Goal: Information Seeking & Learning: Learn about a topic

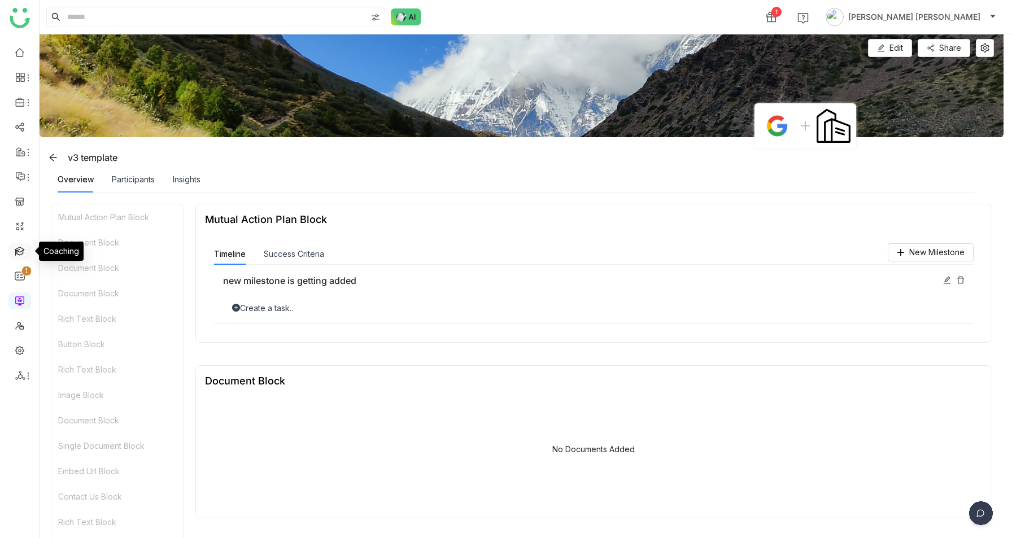
click at [15, 254] on link at bounding box center [20, 251] width 10 height 10
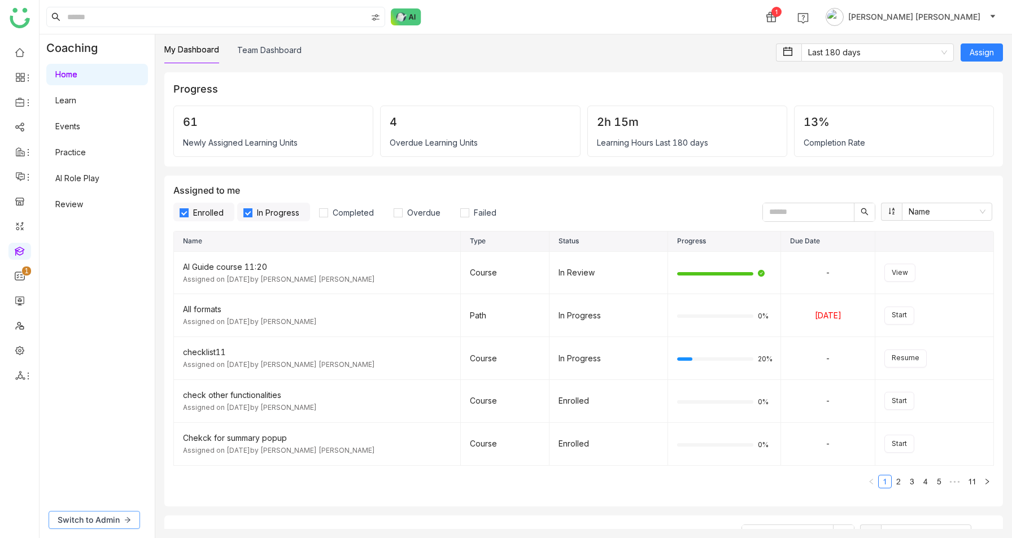
click at [99, 520] on span "Switch to Admin" at bounding box center [89, 520] width 62 height 12
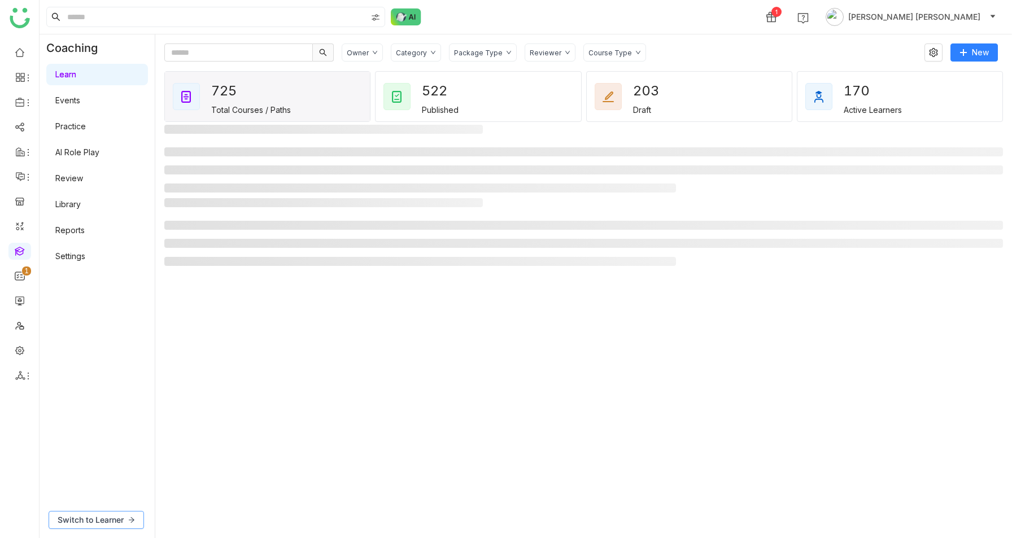
click at [82, 512] on button "Switch to Learner" at bounding box center [96, 520] width 95 height 18
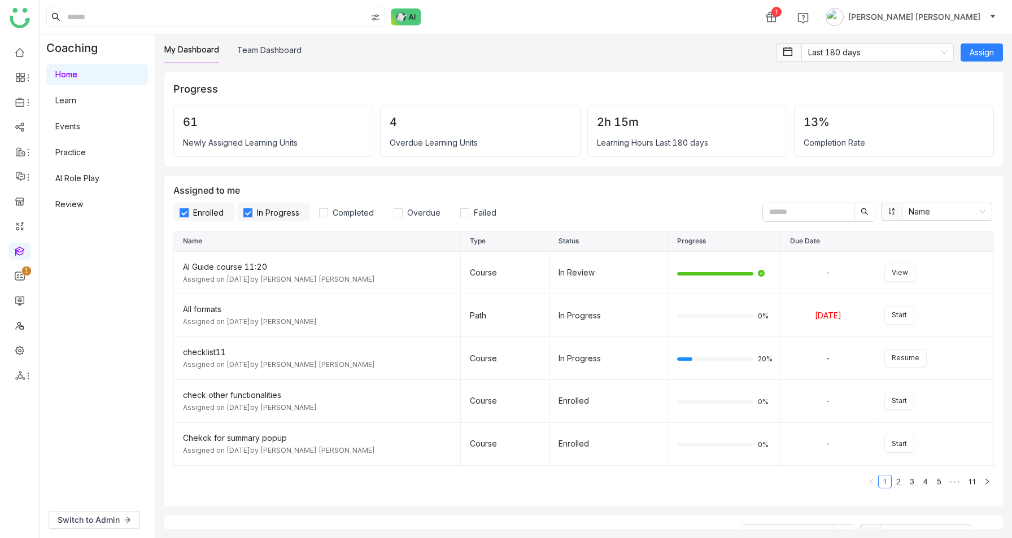
click at [76, 105] on link "Learn" at bounding box center [65, 100] width 21 height 10
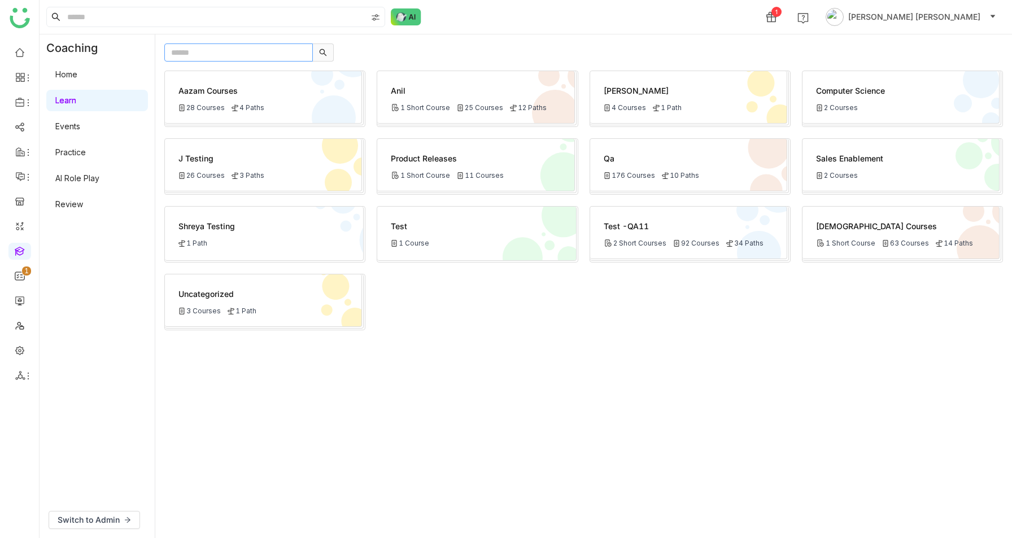
click at [224, 59] on input "text" at bounding box center [238, 52] width 149 height 18
paste input "**********"
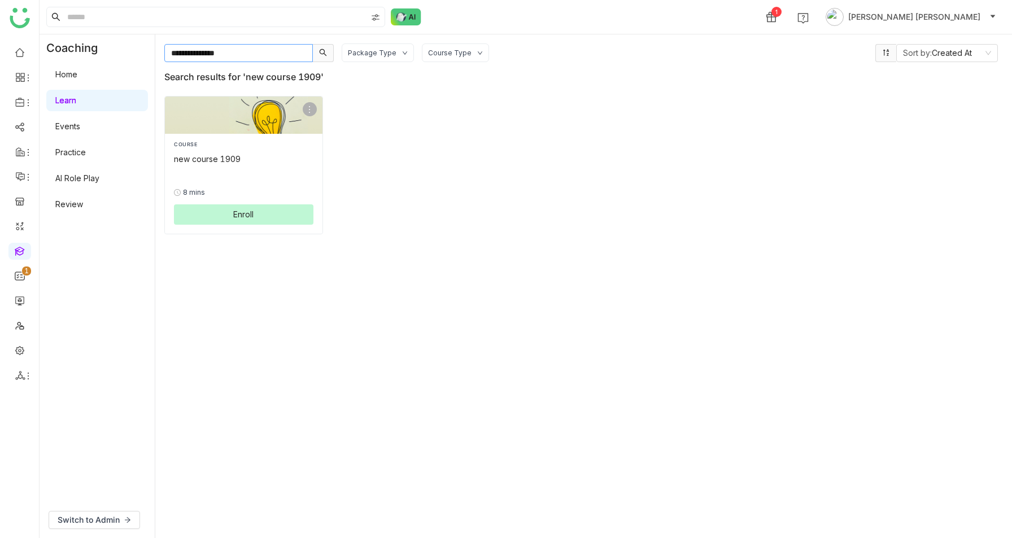
type input "**********"
click at [228, 142] on div "COURSE" at bounding box center [244, 145] width 140 height 8
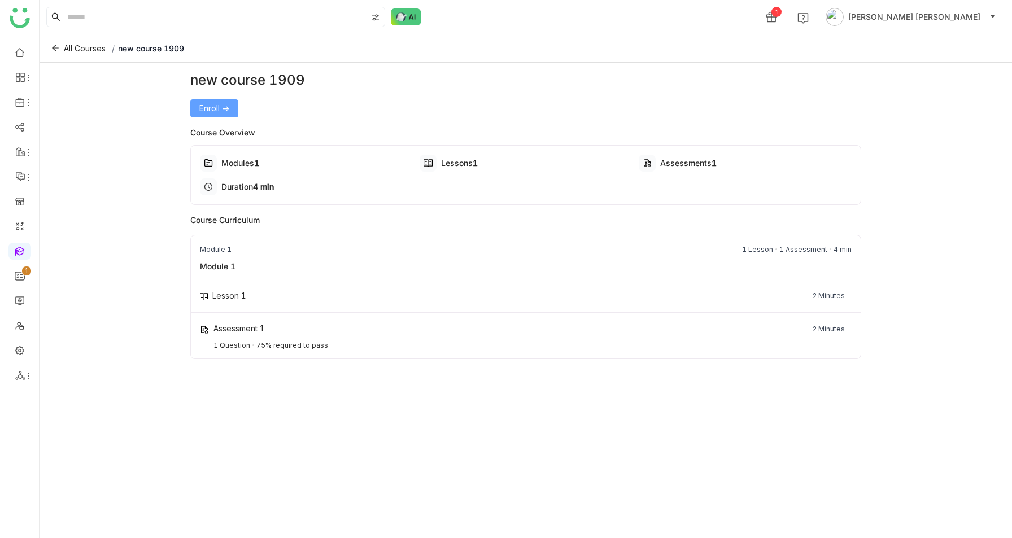
click at [228, 108] on span "Enroll ->" at bounding box center [214, 108] width 30 height 12
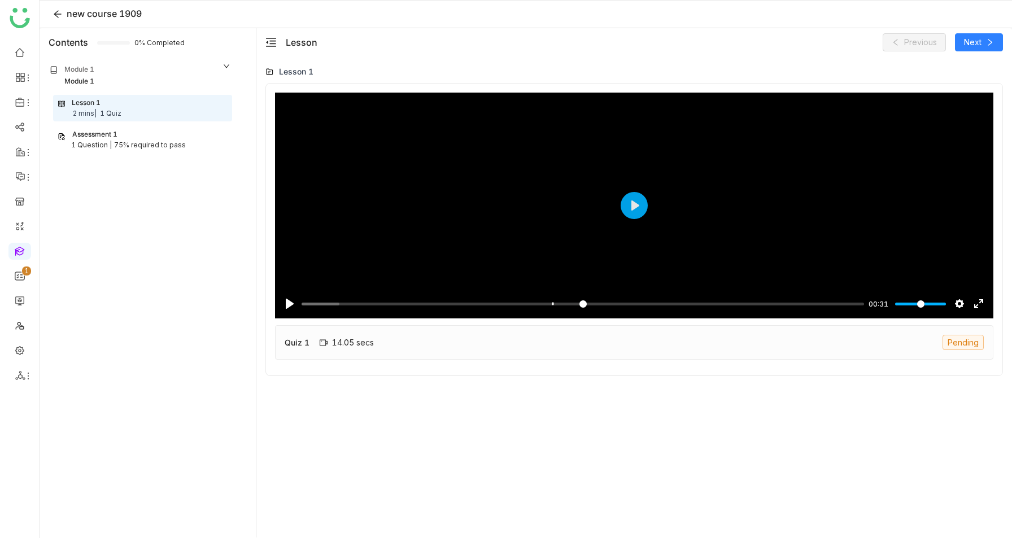
click at [154, 134] on div "Assessment 1" at bounding box center [143, 134] width 170 height 11
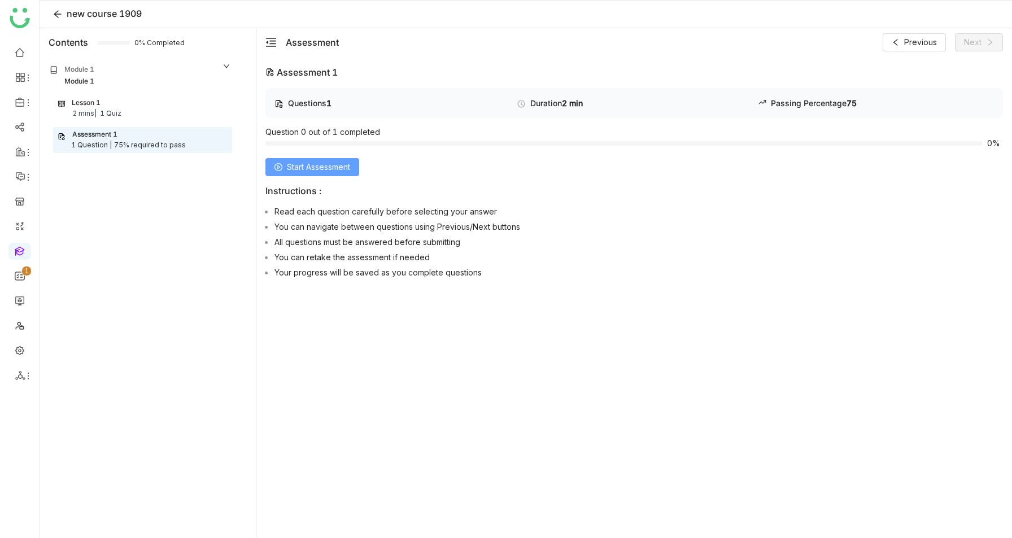
click at [338, 169] on span "Start Assessment" at bounding box center [318, 167] width 63 height 12
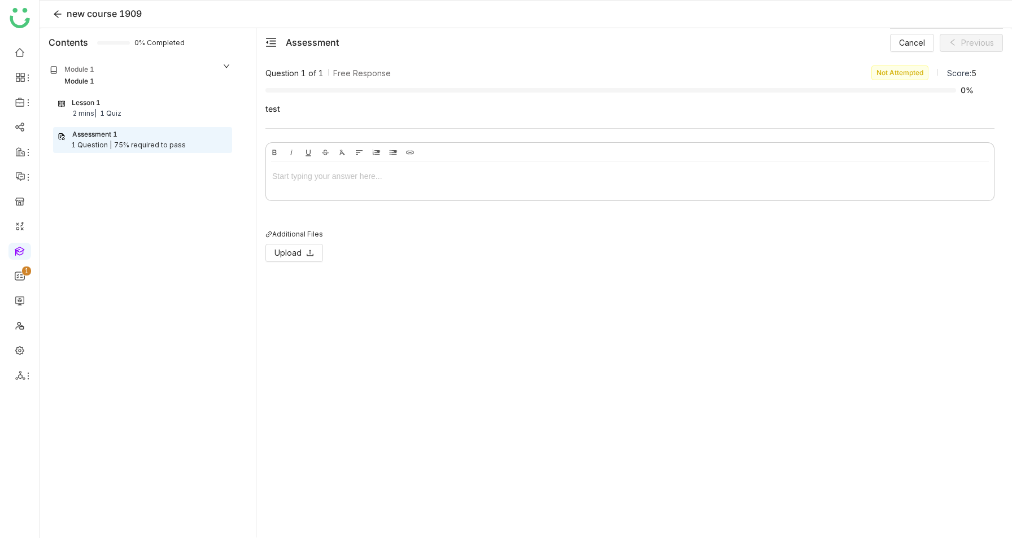
click at [354, 175] on div at bounding box center [630, 176] width 716 height 12
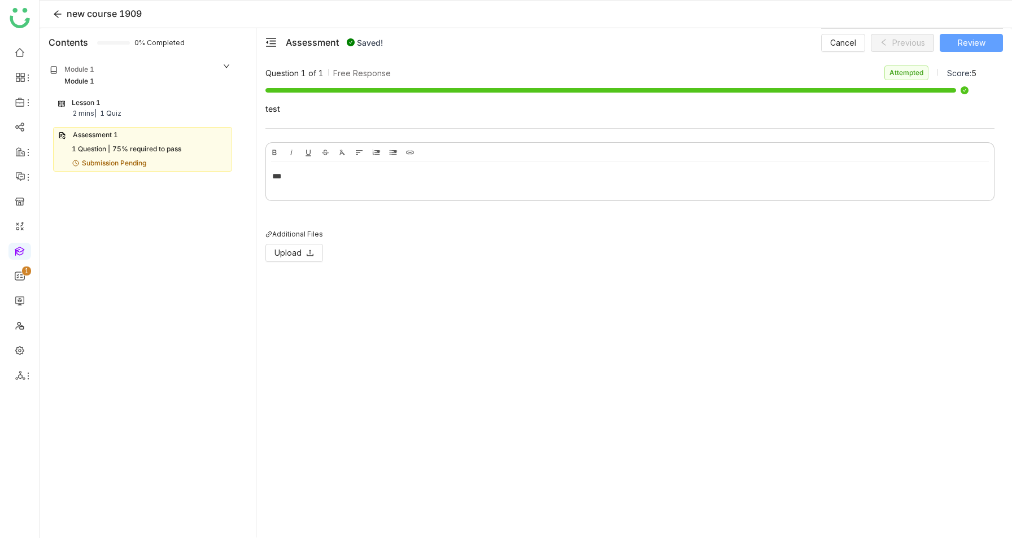
click at [982, 36] on button "Review" at bounding box center [971, 43] width 63 height 18
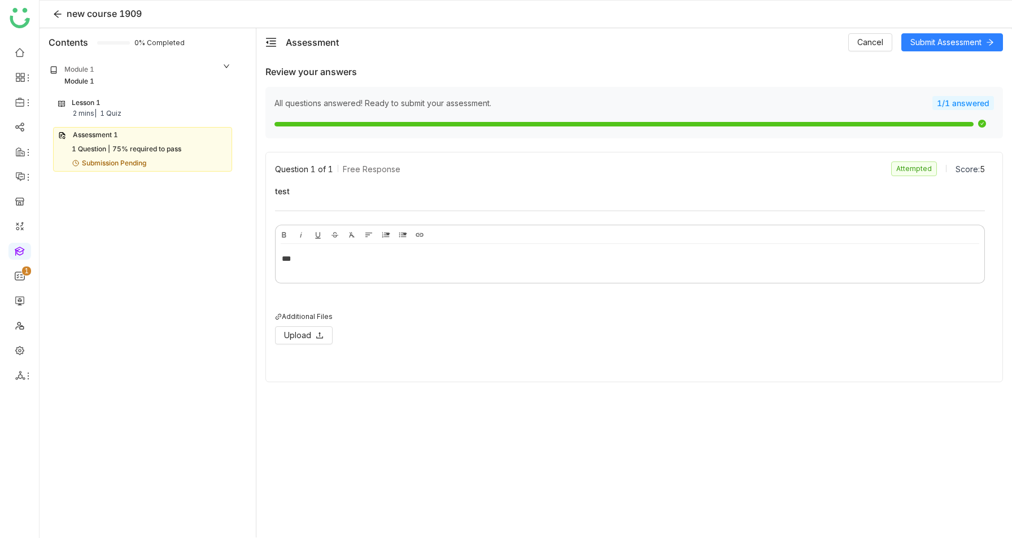
click at [947, 29] on div "Assessment Cancel Submit Assessment" at bounding box center [634, 42] width 756 height 28
click at [945, 38] on span "Submit Assessment" at bounding box center [946, 42] width 71 height 12
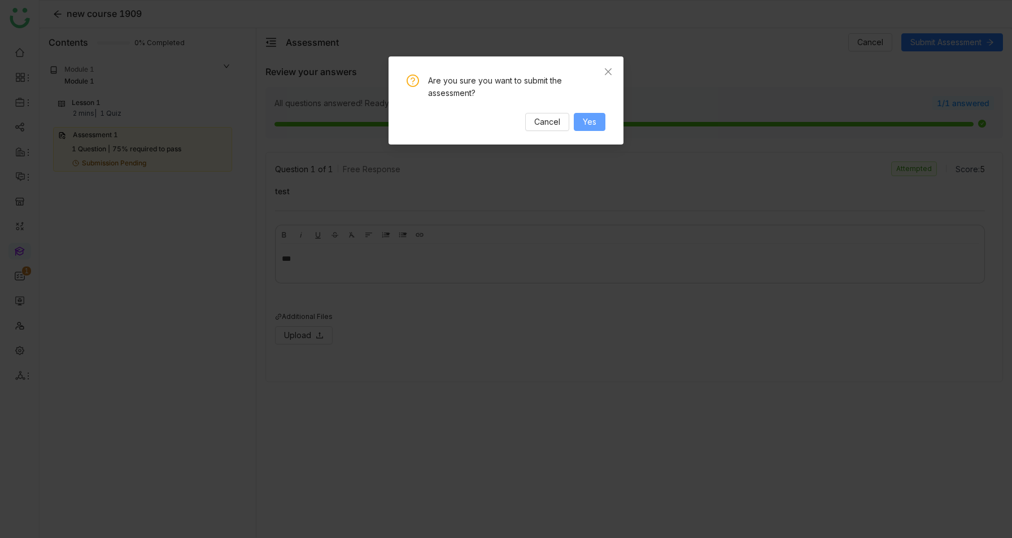
click at [591, 120] on span "Yes" at bounding box center [590, 122] width 14 height 12
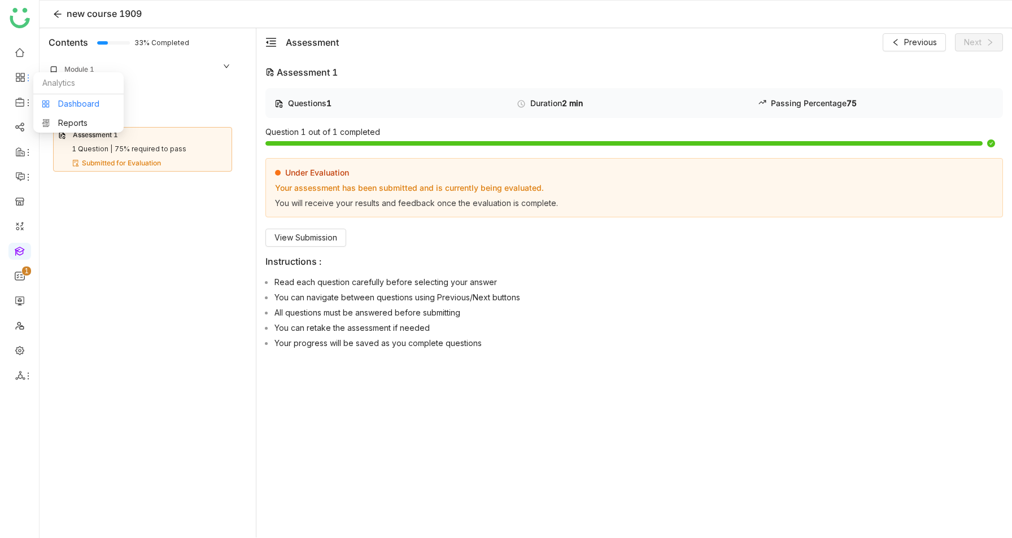
click at [65, 101] on link "Dashboard" at bounding box center [78, 104] width 73 height 8
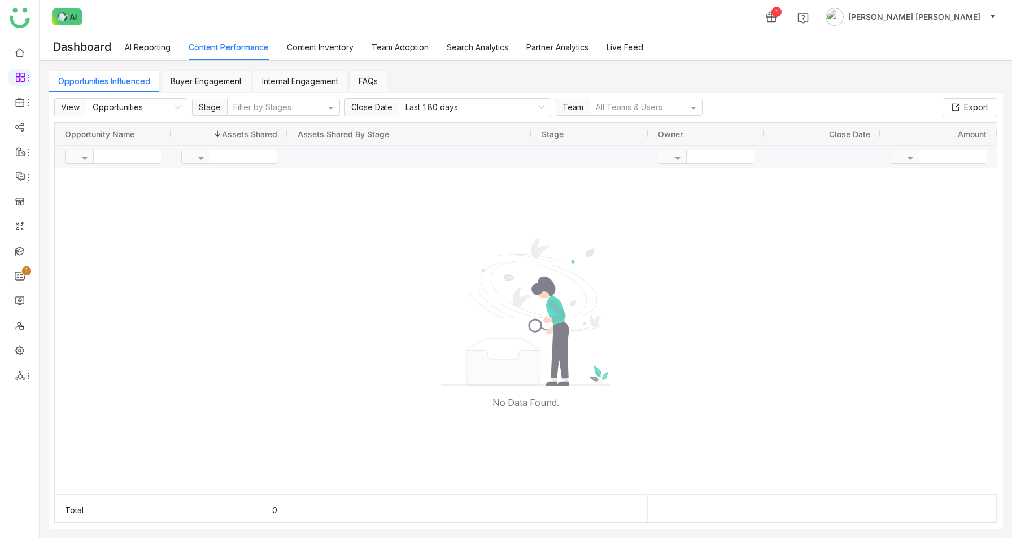
click at [312, 52] on link "Content Inventory" at bounding box center [320, 47] width 67 height 10
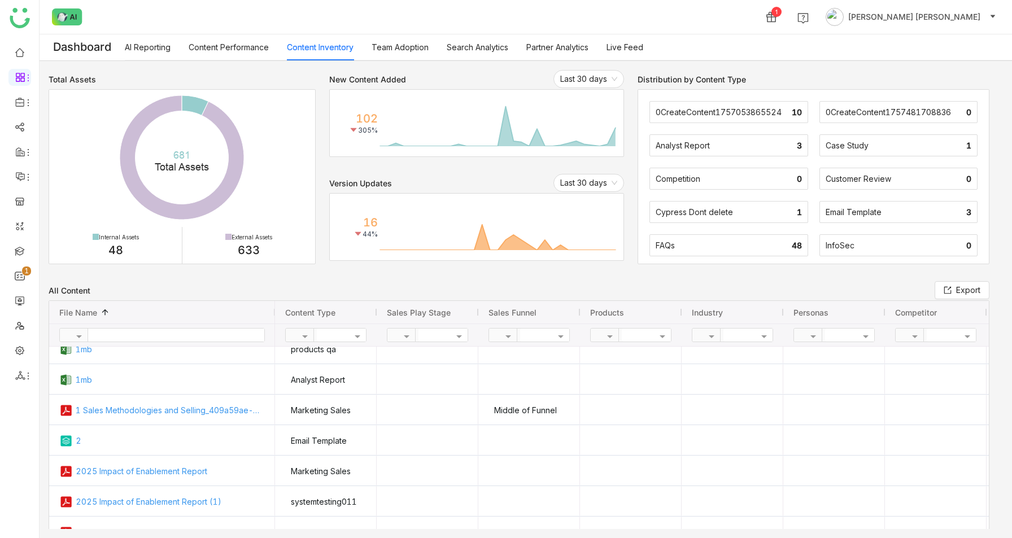
click at [732, 242] on div "FAQs" at bounding box center [721, 246] width 131 height 10
click at [710, 251] on div "FAQs 48" at bounding box center [729, 245] width 158 height 22
click at [859, 253] on div "InfoSec 0" at bounding box center [899, 245] width 158 height 22
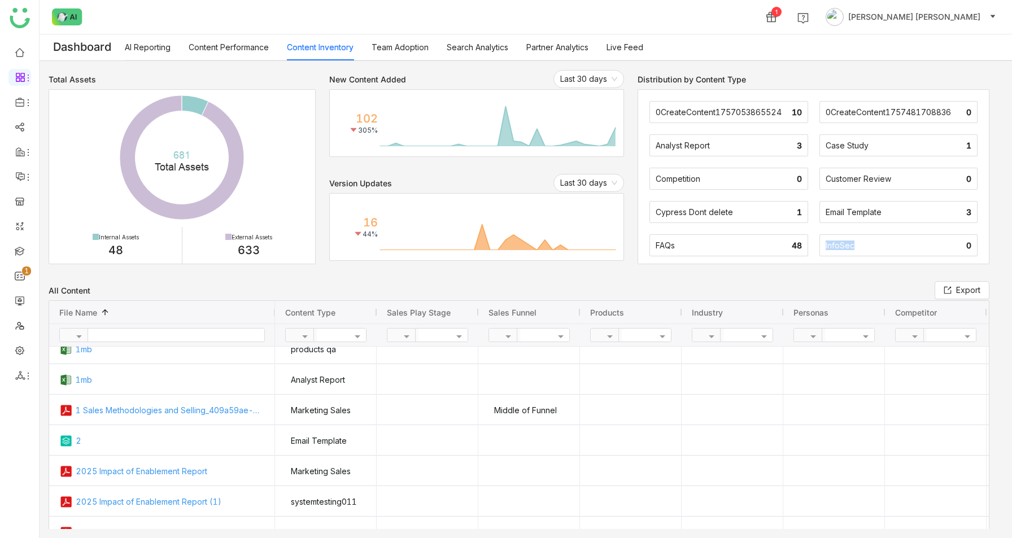
click at [859, 253] on div "InfoSec 0" at bounding box center [899, 245] width 158 height 22
click at [848, 188] on div "Customer Review 0" at bounding box center [899, 179] width 158 height 22
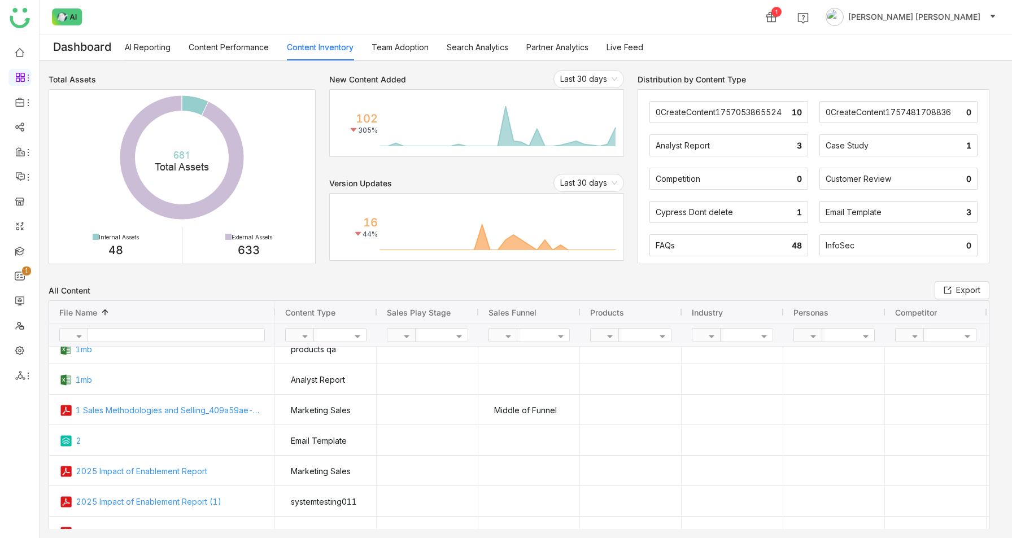
click at [651, 77] on div "Distribution by Content Type" at bounding box center [692, 80] width 108 height 10
click at [578, 66] on div "Total Assets Created with Highcharts 11.2.0 681 ​ Total Assets External ​ 633 (…" at bounding box center [526, 299] width 973 height 477
click at [578, 72] on nz-select-item "Last 30 days" at bounding box center [588, 79] width 57 height 17
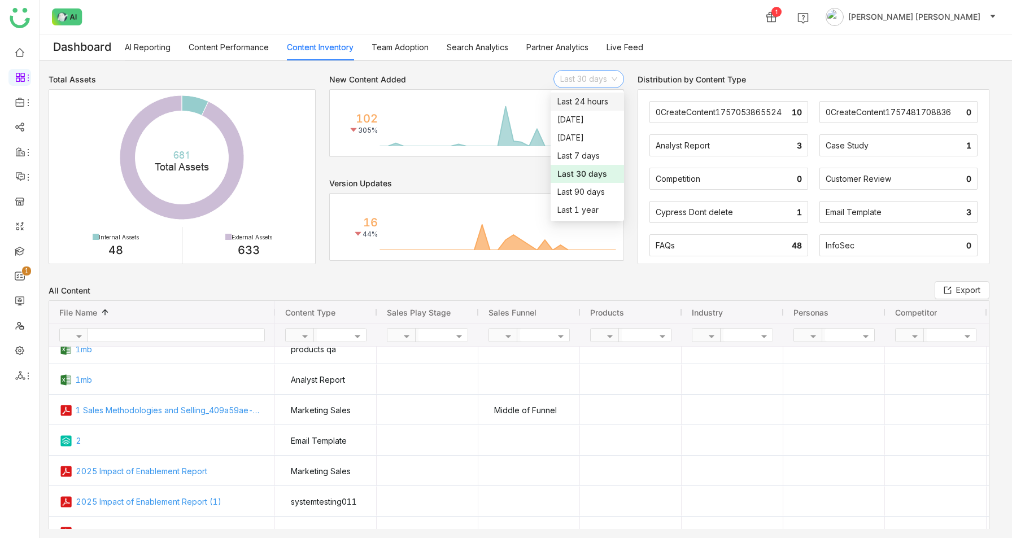
click at [584, 97] on div "Last 24 hours" at bounding box center [588, 101] width 60 height 12
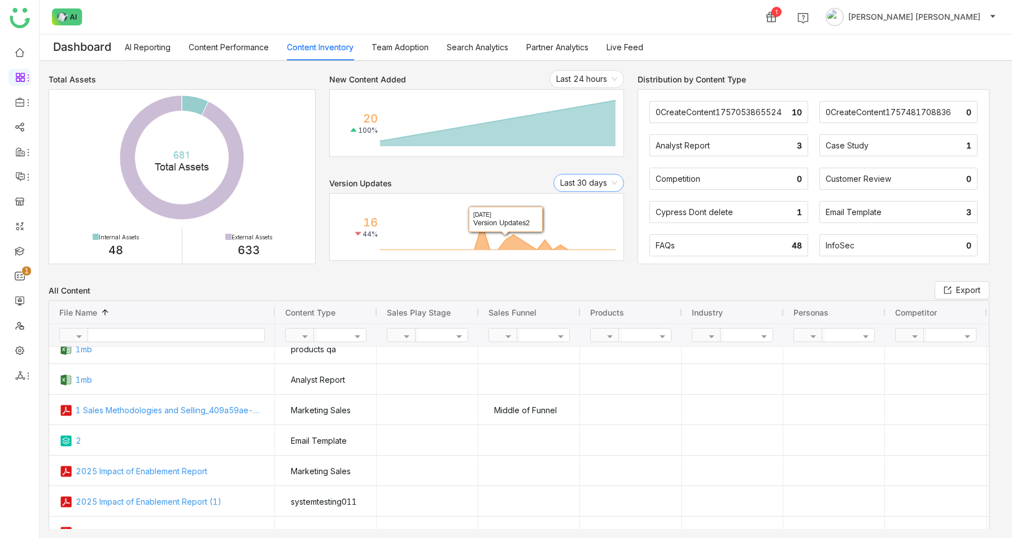
click at [598, 180] on nz-select-item "Last 30 days" at bounding box center [588, 183] width 57 height 17
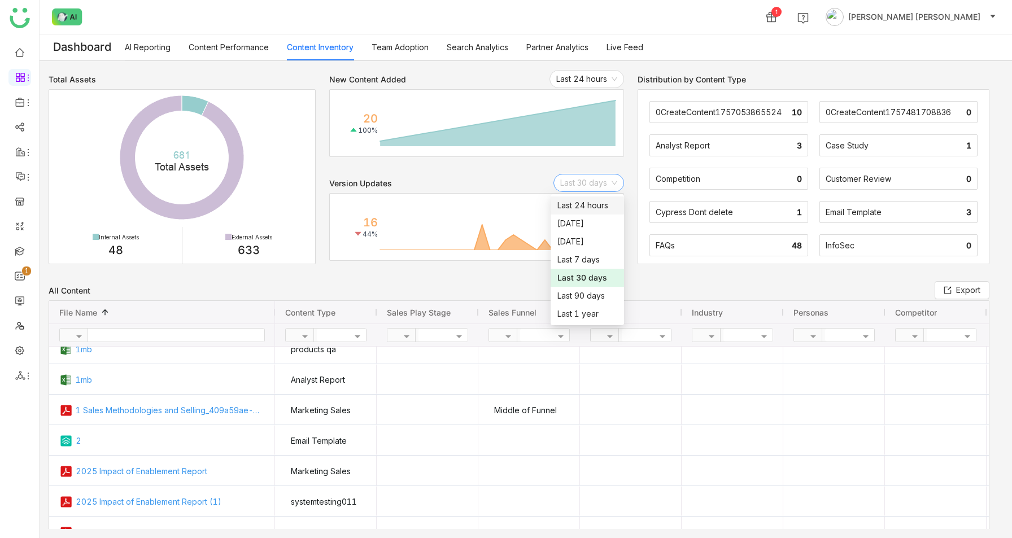
click at [590, 207] on div "Last 24 hours" at bounding box center [588, 205] width 60 height 12
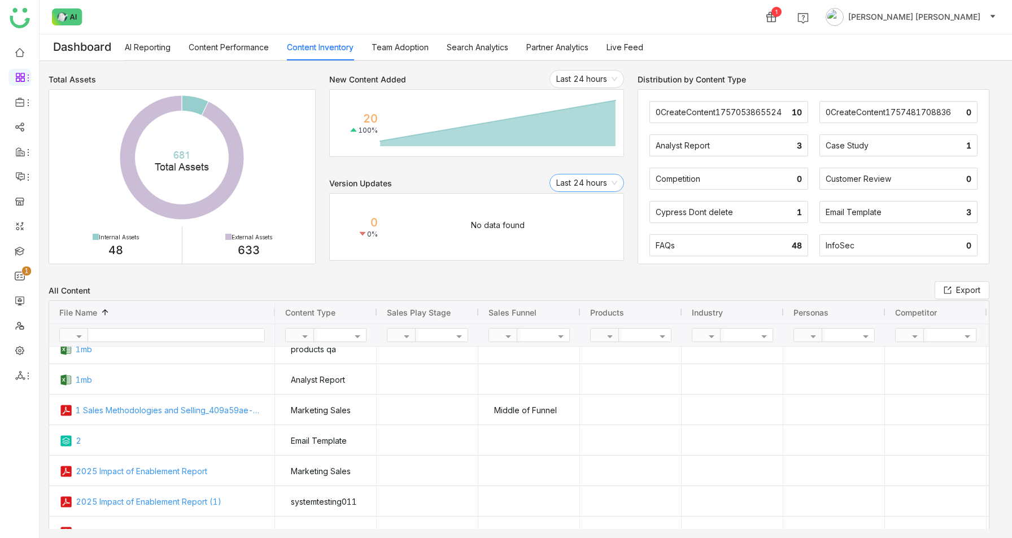
click at [590, 182] on nz-select-item "Last 24 hours" at bounding box center [586, 183] width 61 height 17
click at [593, 238] on div "[DATE]" at bounding box center [586, 242] width 64 height 12
click at [593, 182] on nz-select-item "[DATE]" at bounding box center [593, 183] width 49 height 17
click at [602, 257] on div "Last 7 days" at bounding box center [592, 260] width 49 height 12
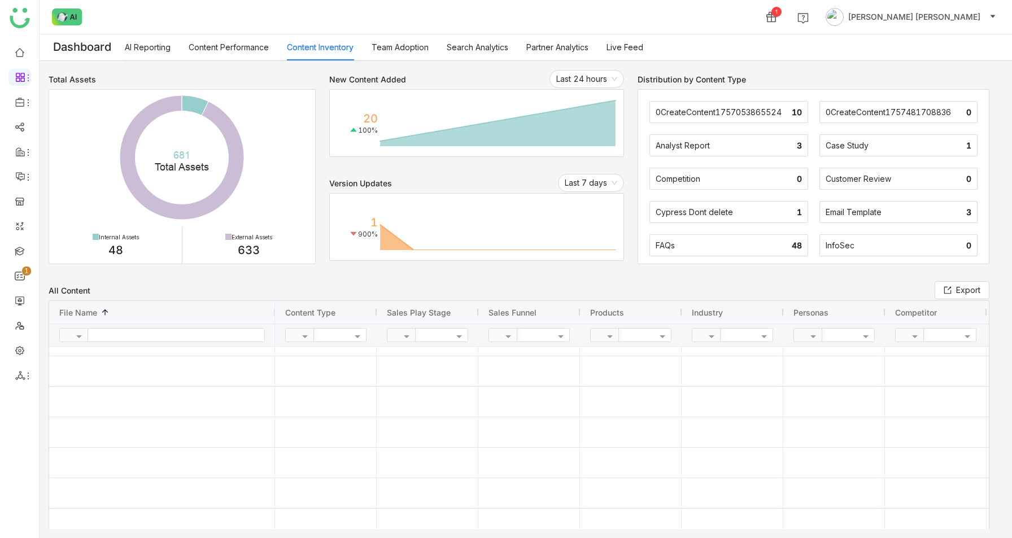
click at [381, 42] on link "Team Adoption" at bounding box center [400, 47] width 57 height 10
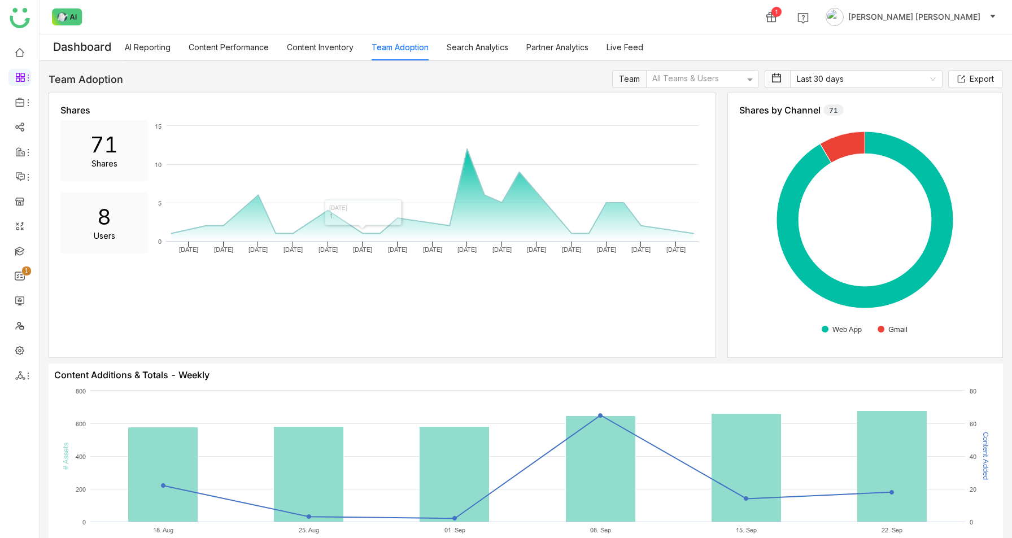
click at [336, 49] on link "Content Inventory" at bounding box center [320, 47] width 67 height 10
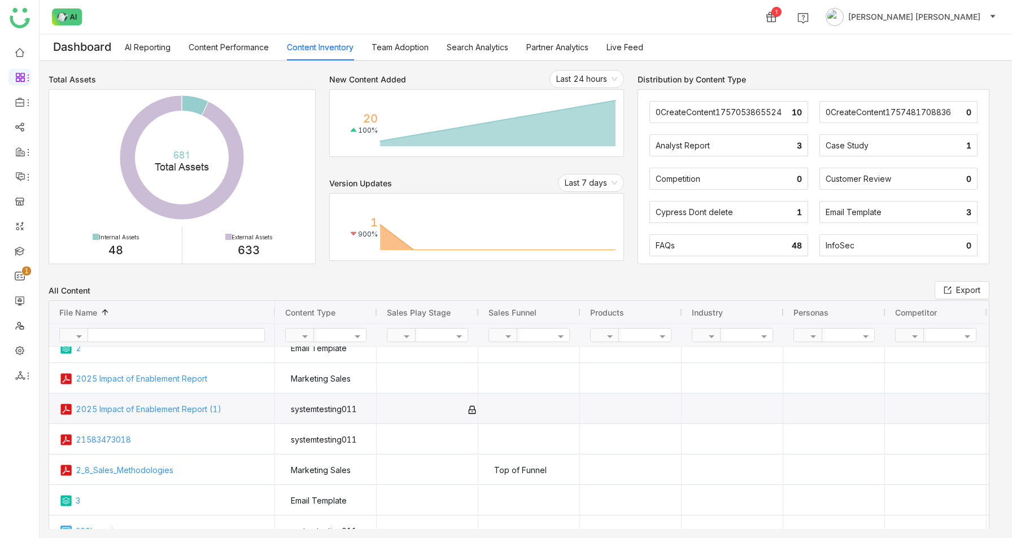
scroll to position [164, 0]
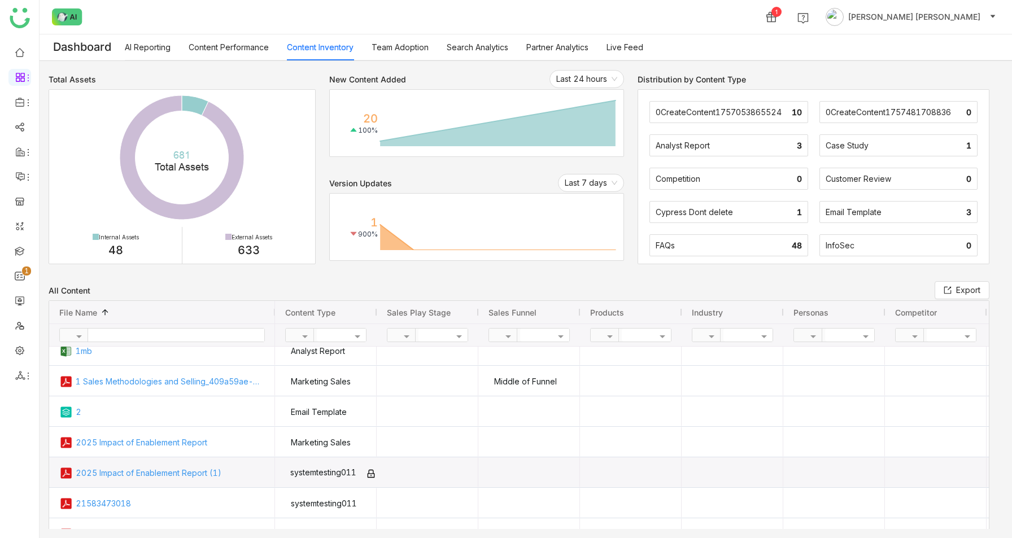
click at [338, 469] on div "systemtesting011" at bounding box center [323, 473] width 66 height 30
click at [372, 476] on div "systemtesting011" at bounding box center [326, 473] width 102 height 30
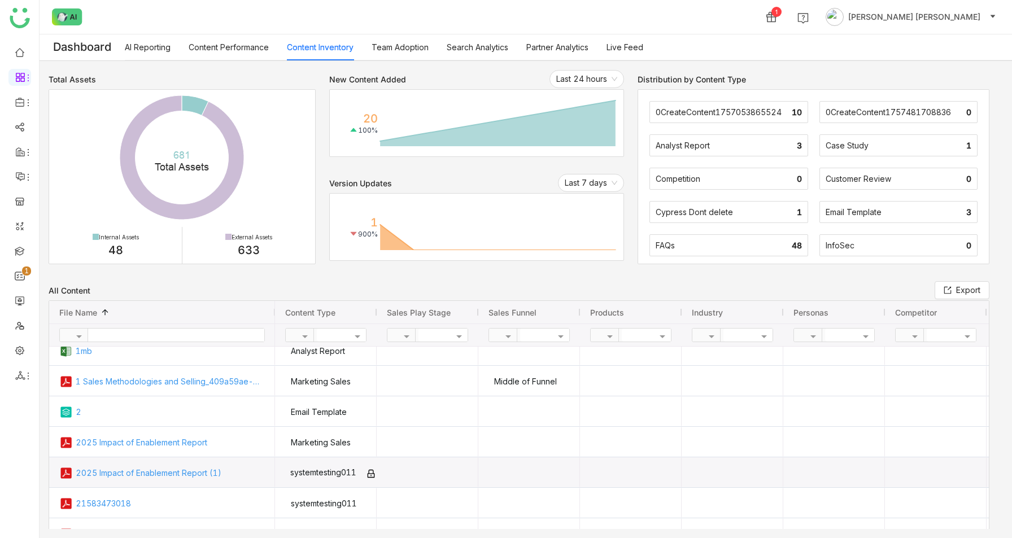
click at [372, 476] on div "systemtesting011" at bounding box center [326, 473] width 102 height 30
click at [372, 475] on div "systemtesting011" at bounding box center [326, 473] width 102 height 30
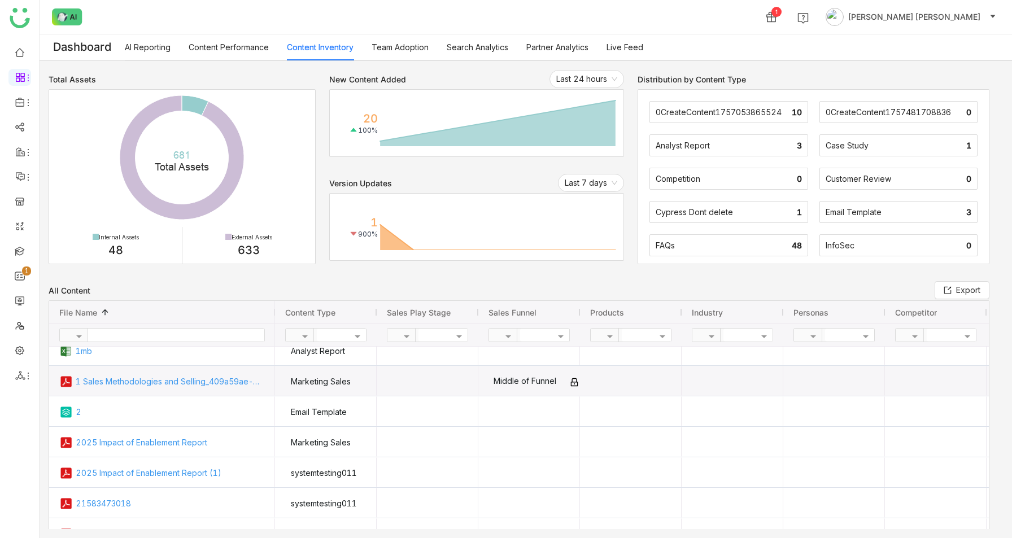
click at [569, 384] on div "Middle of Funnel" at bounding box center [529, 381] width 102 height 30
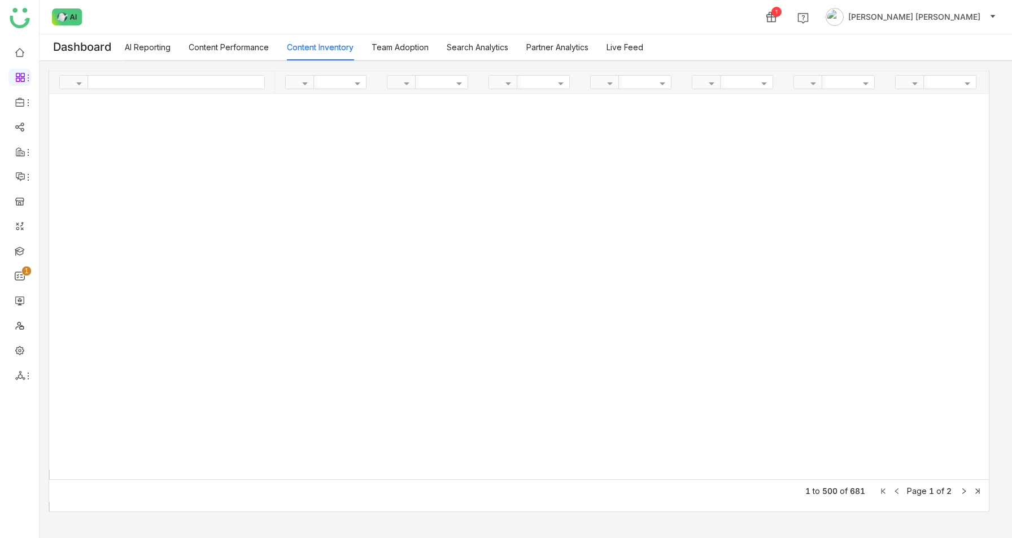
scroll to position [6682, 0]
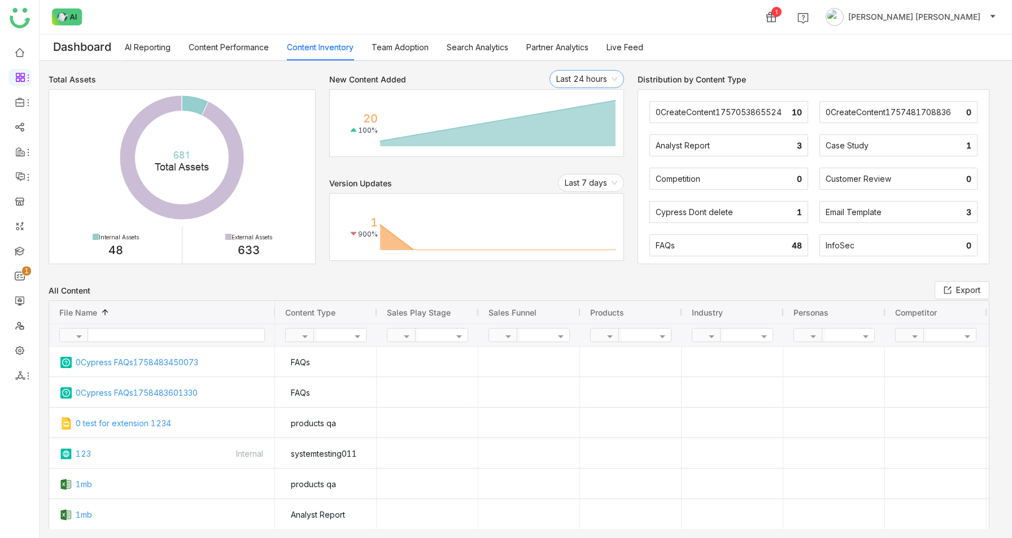
click at [604, 80] on nz-select-item "Last 24 hours" at bounding box center [586, 79] width 61 height 17
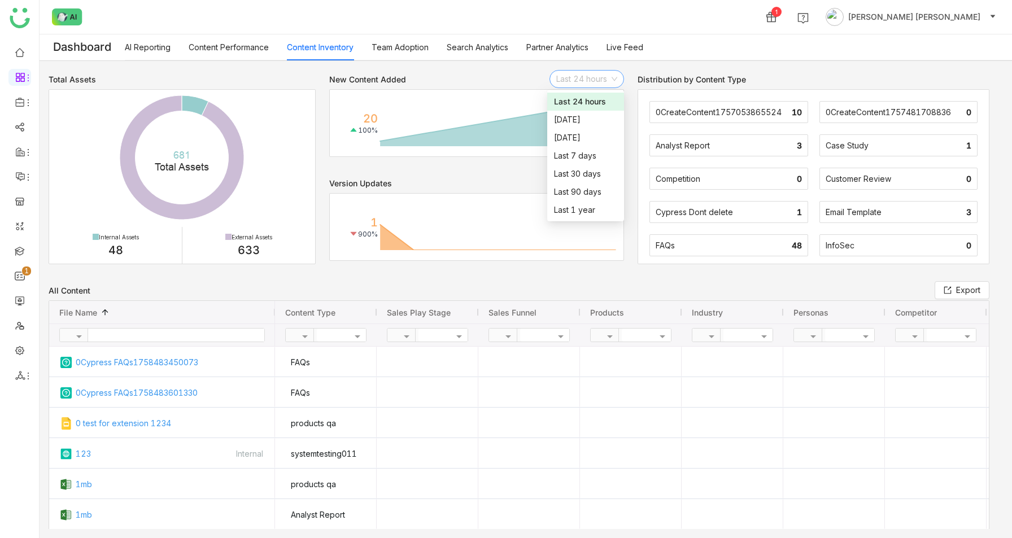
click at [666, 125] on div "0CreateContent1757053865524 10 0CreateContent1757481708836 0 Analyst Report 3 C…" at bounding box center [814, 176] width 352 height 175
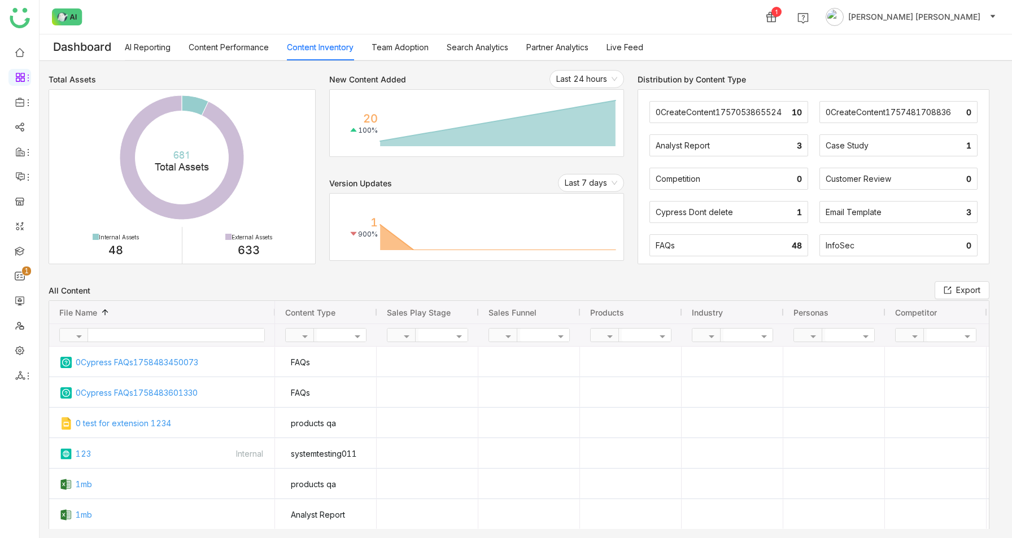
click at [671, 151] on div "Analyst Report 3" at bounding box center [729, 145] width 158 height 22
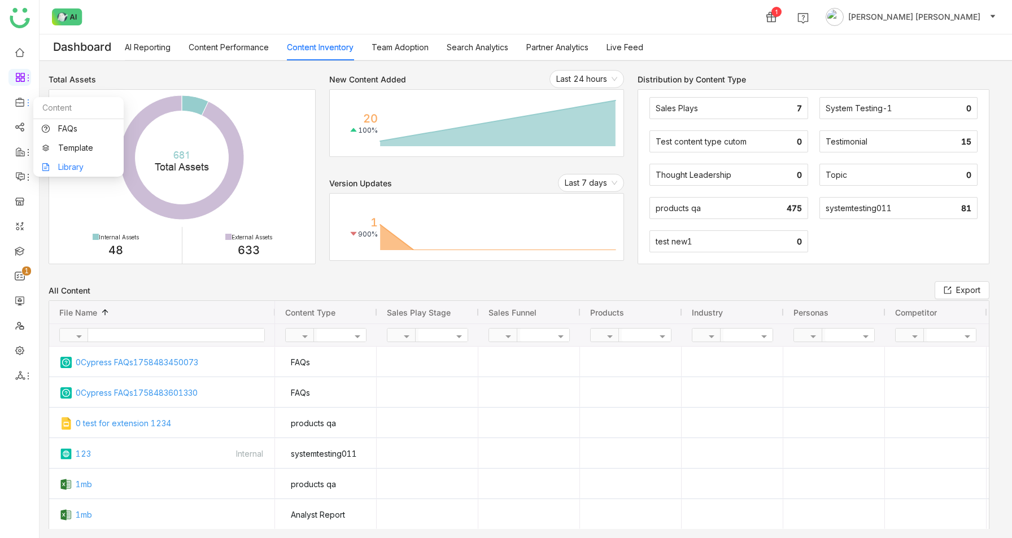
click at [62, 166] on link "Library" at bounding box center [78, 167] width 73 height 8
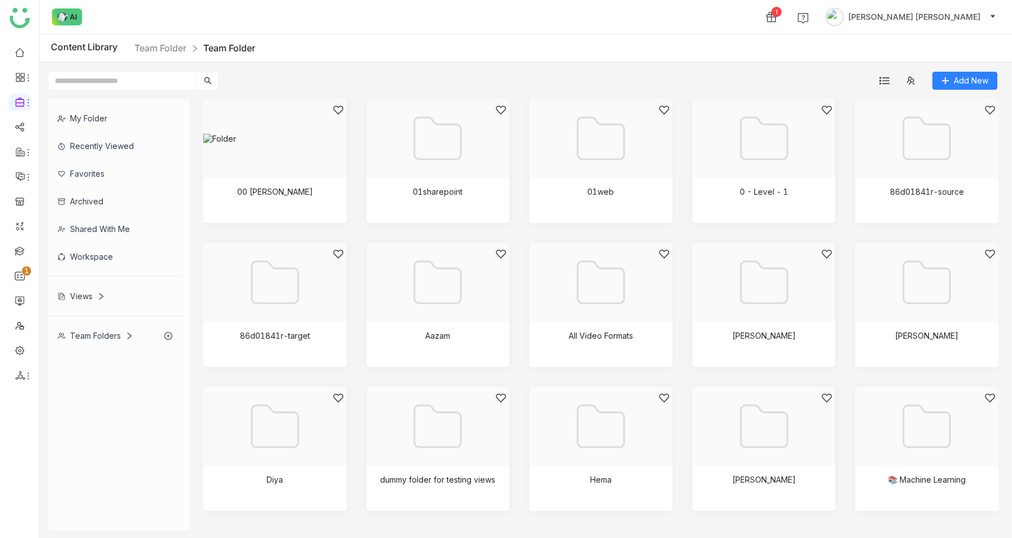
click at [98, 334] on div "Team Folders" at bounding box center [96, 336] width 76 height 10
click at [277, 163] on div at bounding box center [271, 153] width 124 height 96
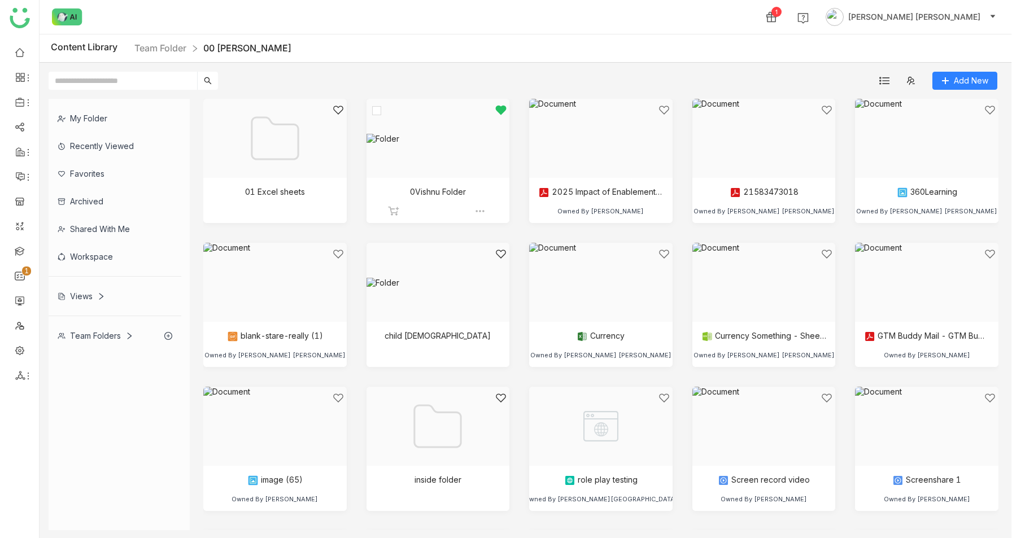
click at [442, 177] on div at bounding box center [434, 153] width 124 height 96
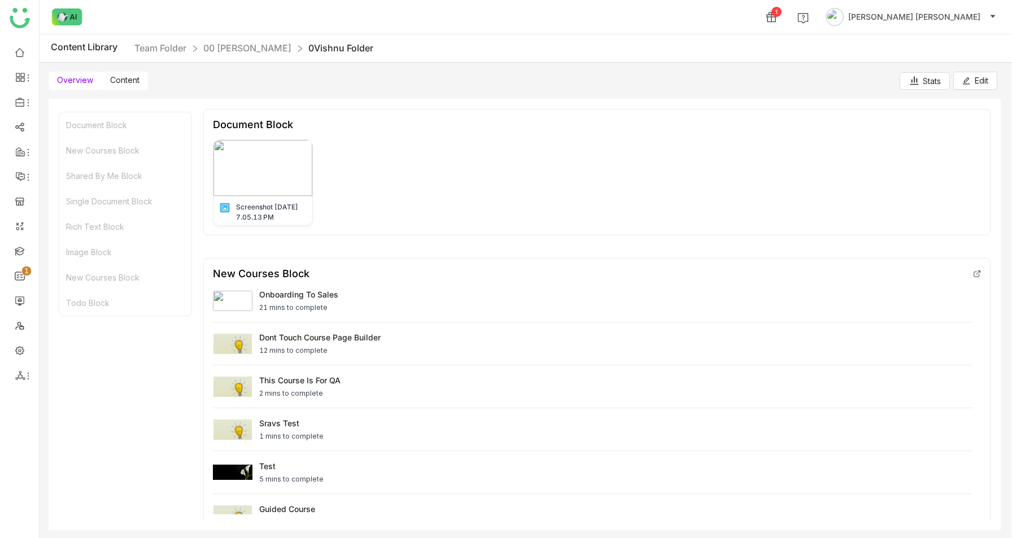
click at [145, 78] on label "Content" at bounding box center [125, 81] width 46 height 18
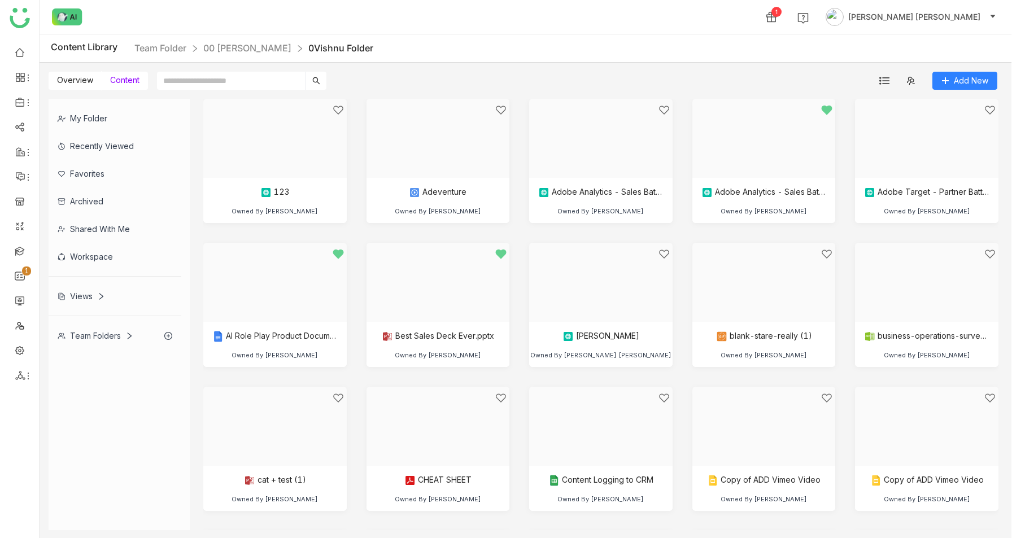
scroll to position [1150, 0]
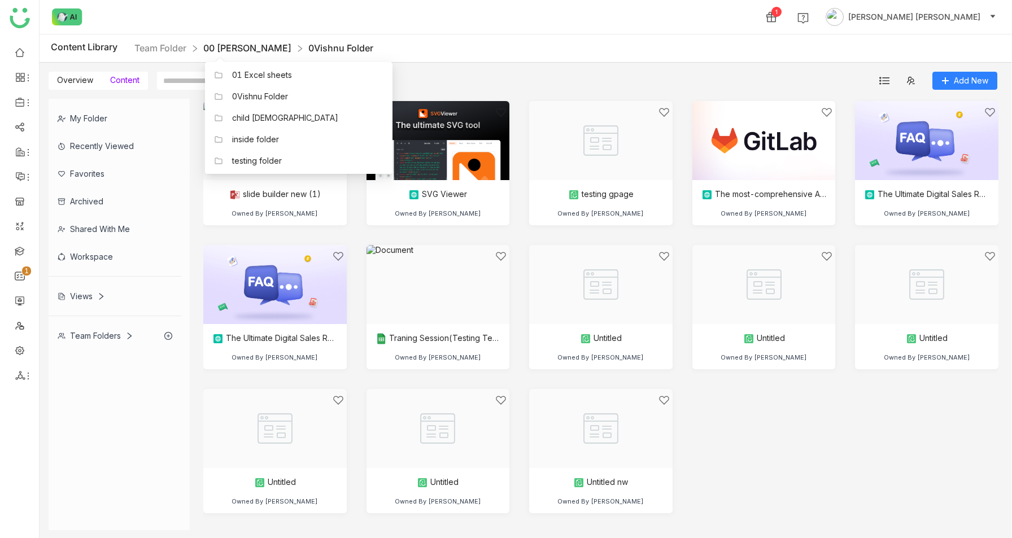
click at [234, 46] on link "00 [PERSON_NAME]" at bounding box center [247, 47] width 88 height 11
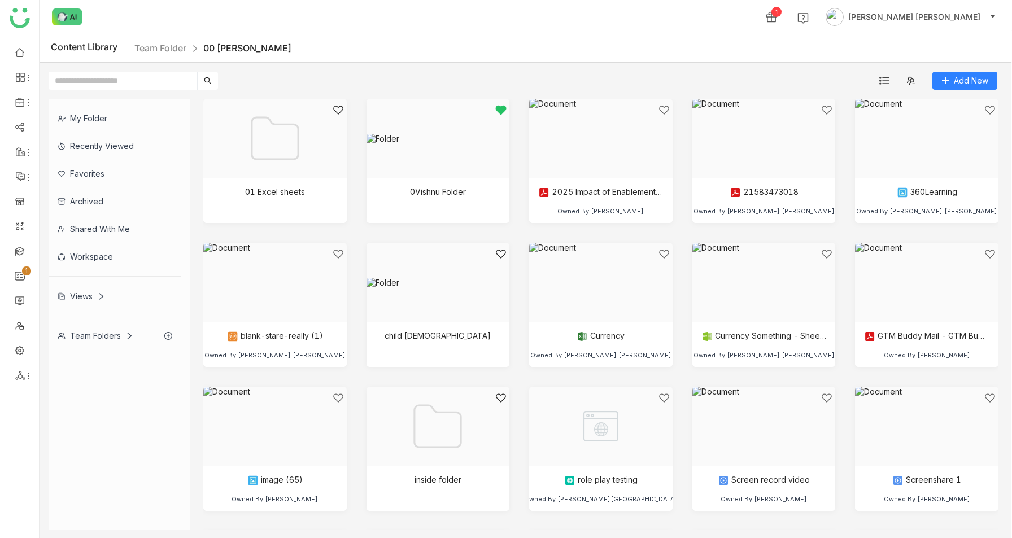
click at [93, 297] on div "Views" at bounding box center [81, 296] width 47 height 10
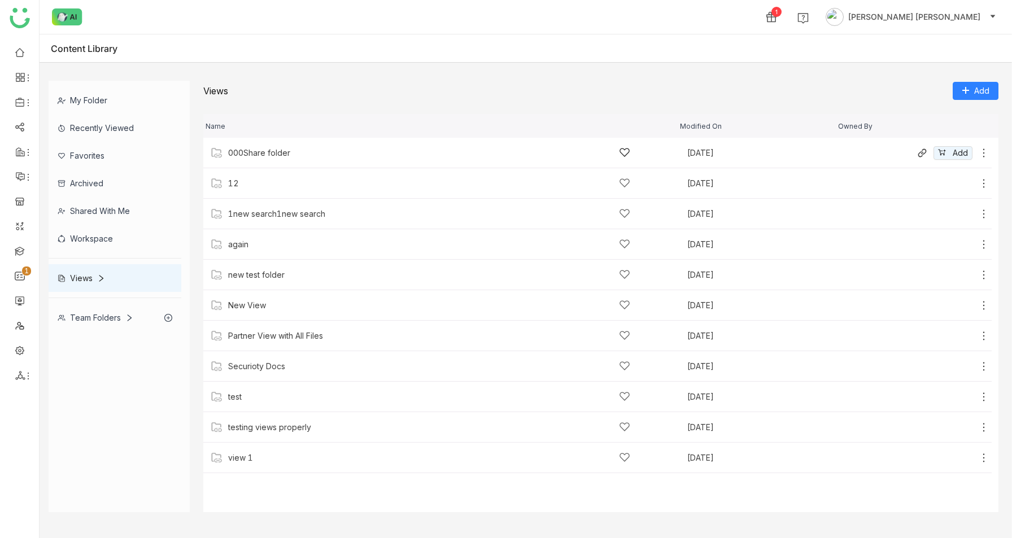
click at [272, 155] on div "000Share folder" at bounding box center [259, 153] width 62 height 9
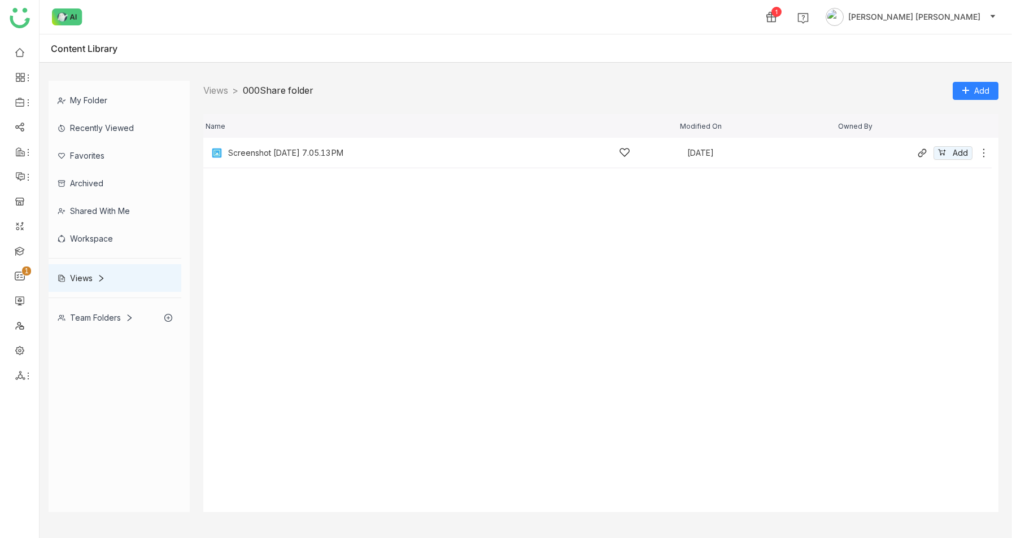
click at [318, 159] on div "Screenshot 2025-09-16 at 7.05.13 PM Sep 16, 2025 Add" at bounding box center [597, 153] width 789 height 31
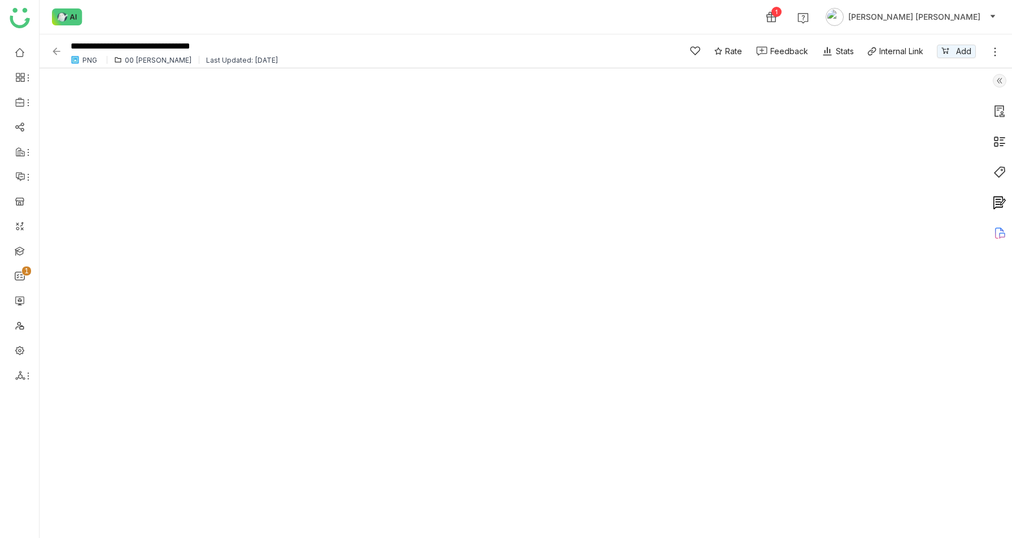
click at [59, 54] on img at bounding box center [56, 51] width 11 height 11
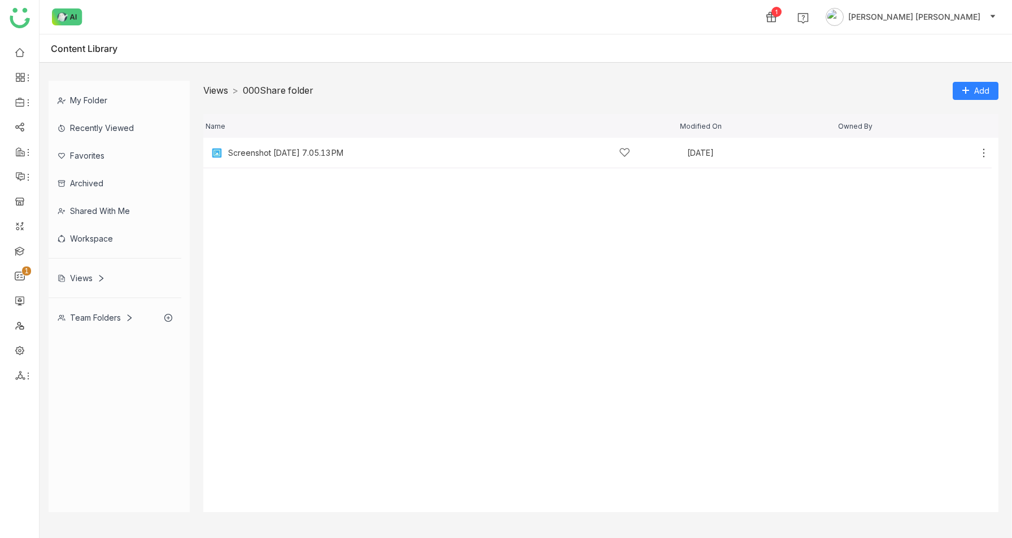
click at [220, 91] on link "Views" at bounding box center [215, 90] width 25 height 11
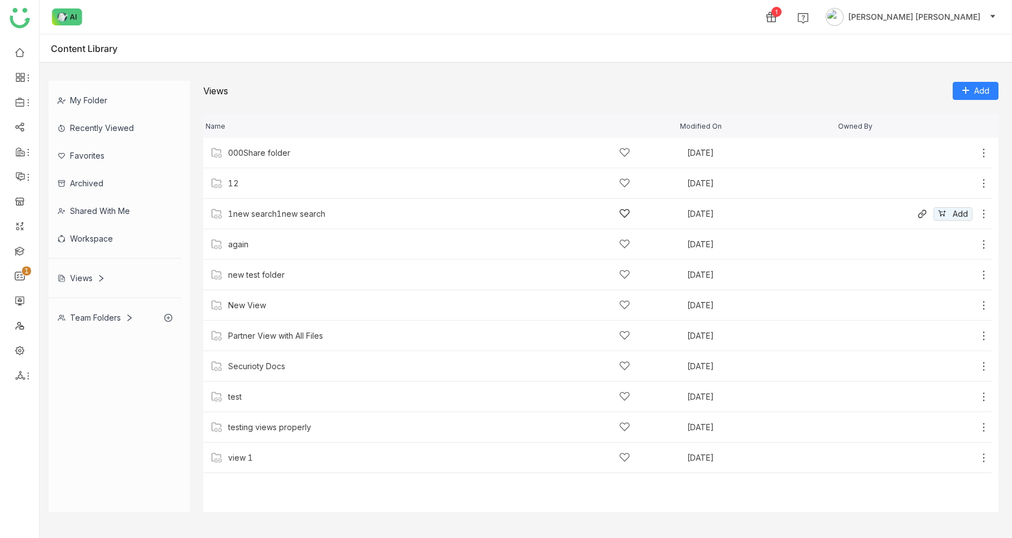
click at [260, 211] on div "1new search1new search" at bounding box center [276, 214] width 97 height 9
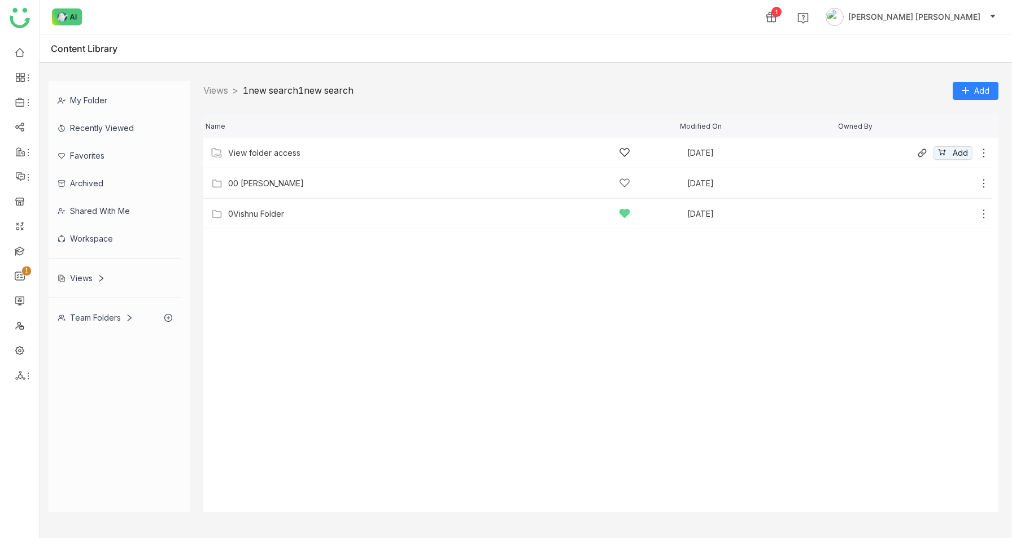
click at [252, 151] on div "View folder access" at bounding box center [264, 153] width 72 height 9
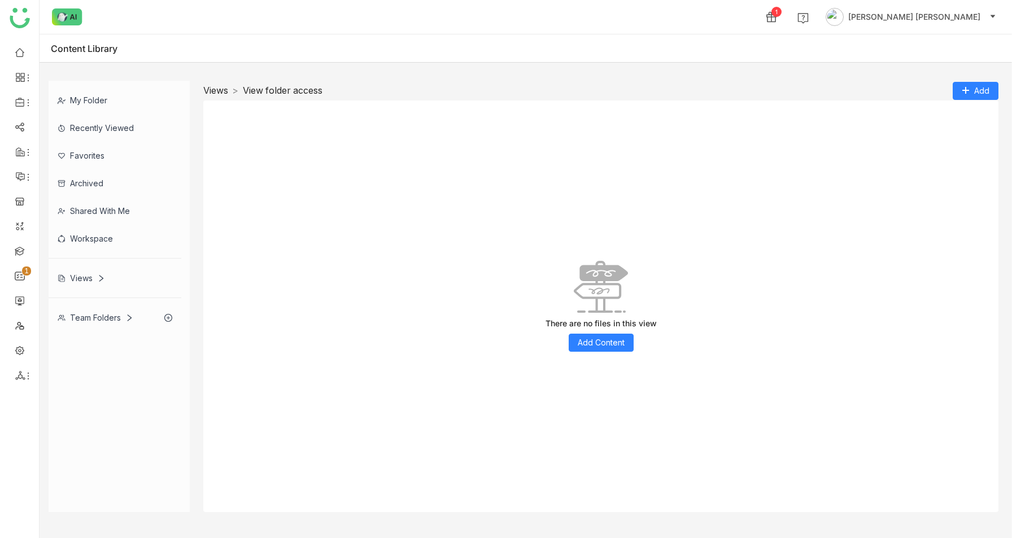
click at [219, 88] on link "Views" at bounding box center [215, 90] width 25 height 11
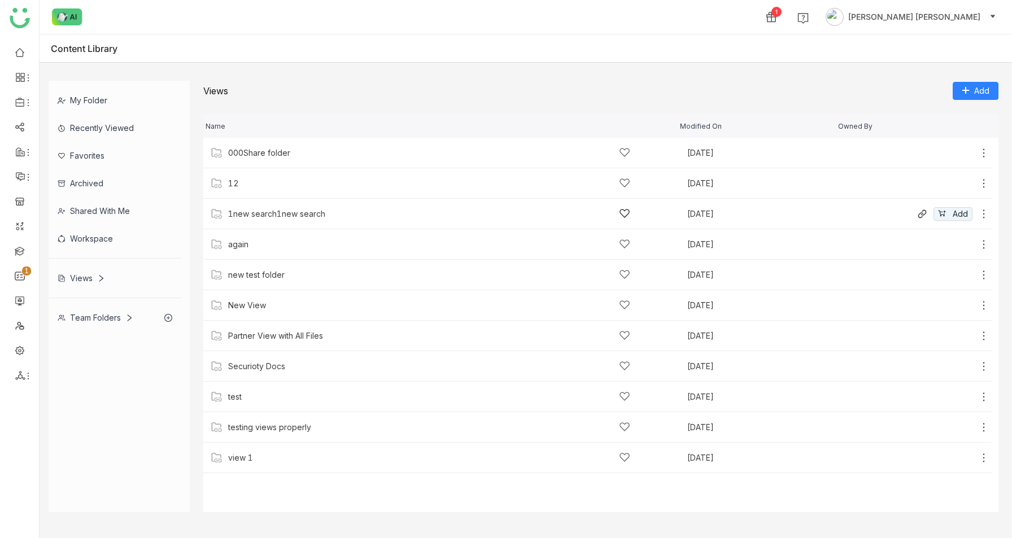
click at [253, 205] on div "1new search1new search Aug 18, 2025 Add" at bounding box center [597, 214] width 789 height 31
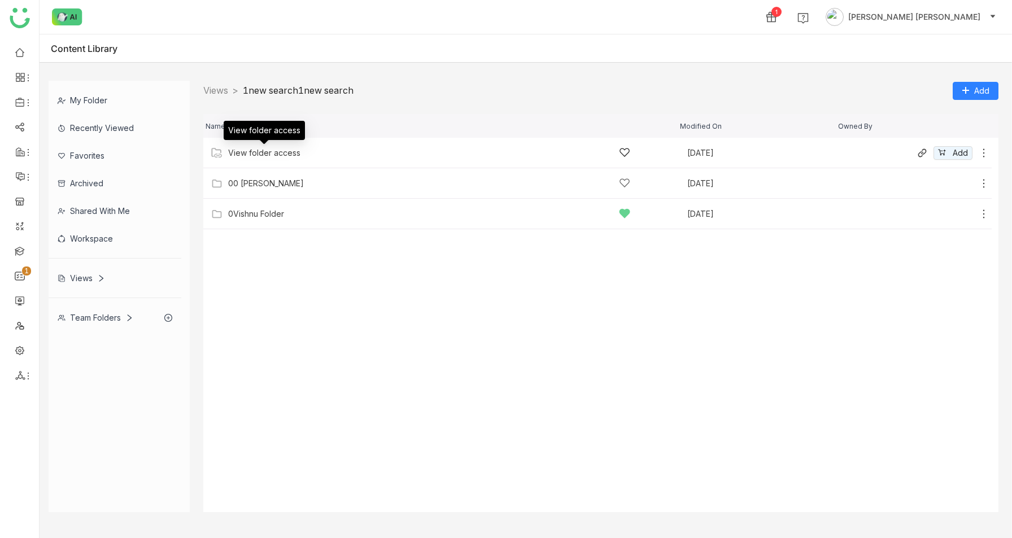
click at [249, 155] on div "View folder access" at bounding box center [264, 153] width 72 height 9
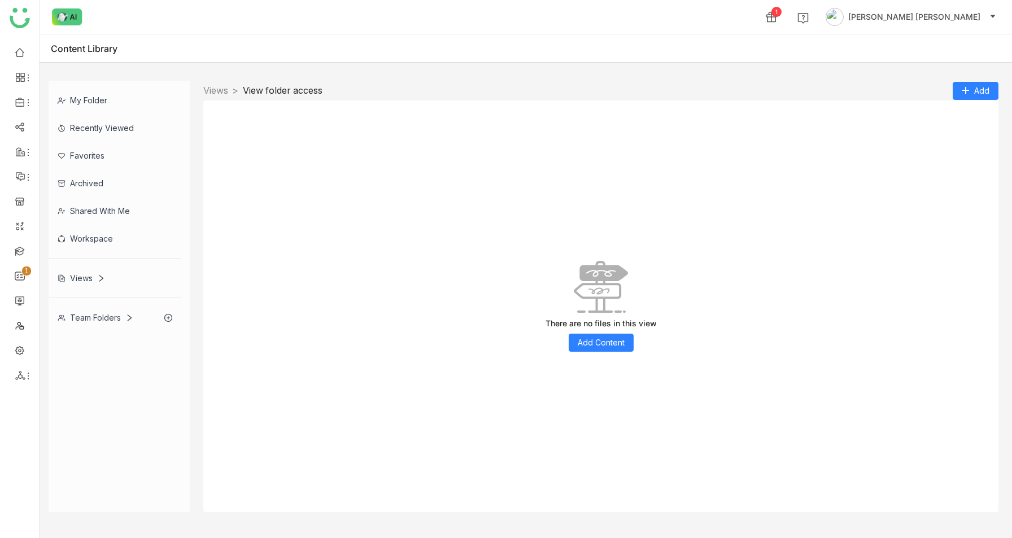
click at [217, 97] on nz-breadcrumb "Views > View folder access >" at bounding box center [262, 91] width 119 height 14
click at [214, 91] on link "Views" at bounding box center [215, 90] width 25 height 11
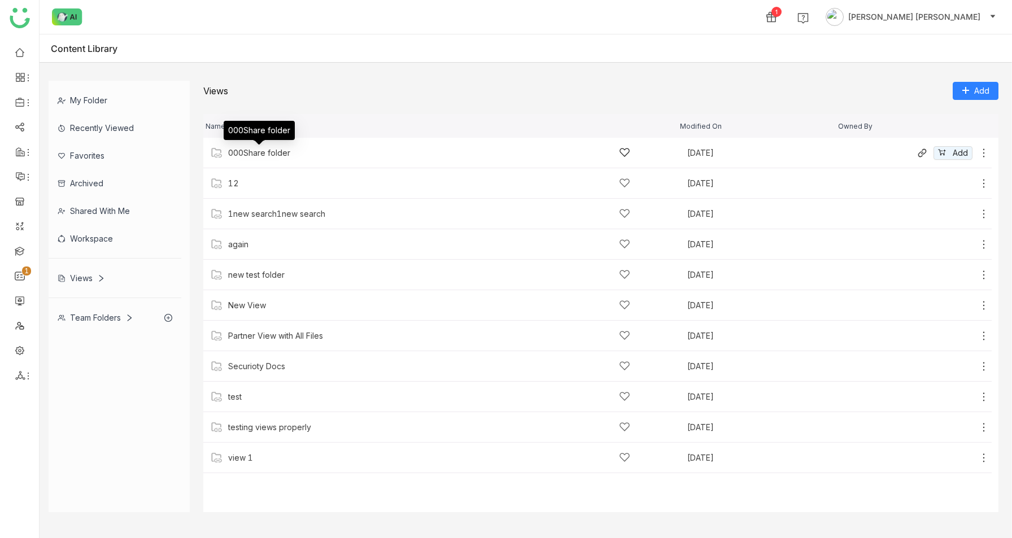
click at [256, 153] on div "000Share folder" at bounding box center [259, 153] width 62 height 9
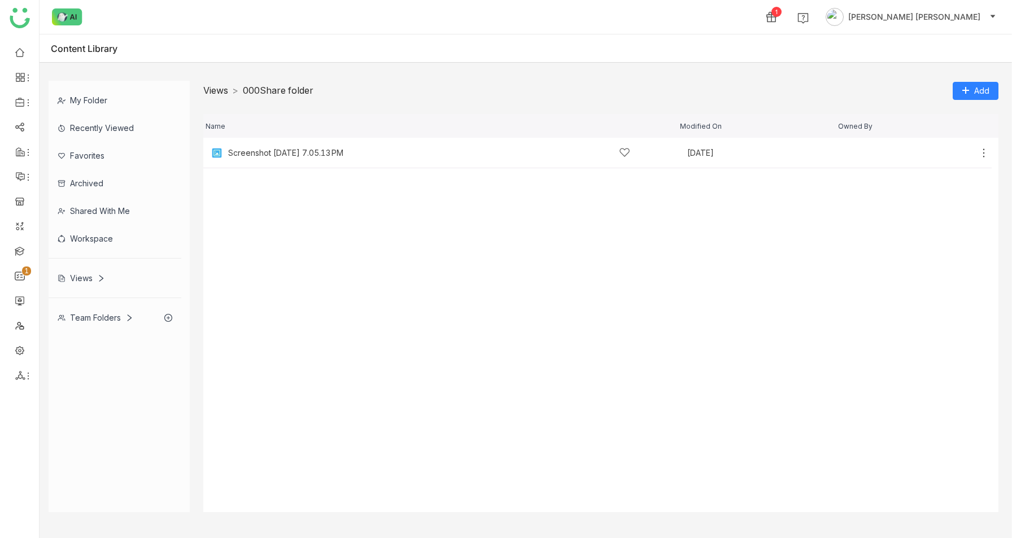
click at [216, 92] on link "Views" at bounding box center [215, 90] width 25 height 11
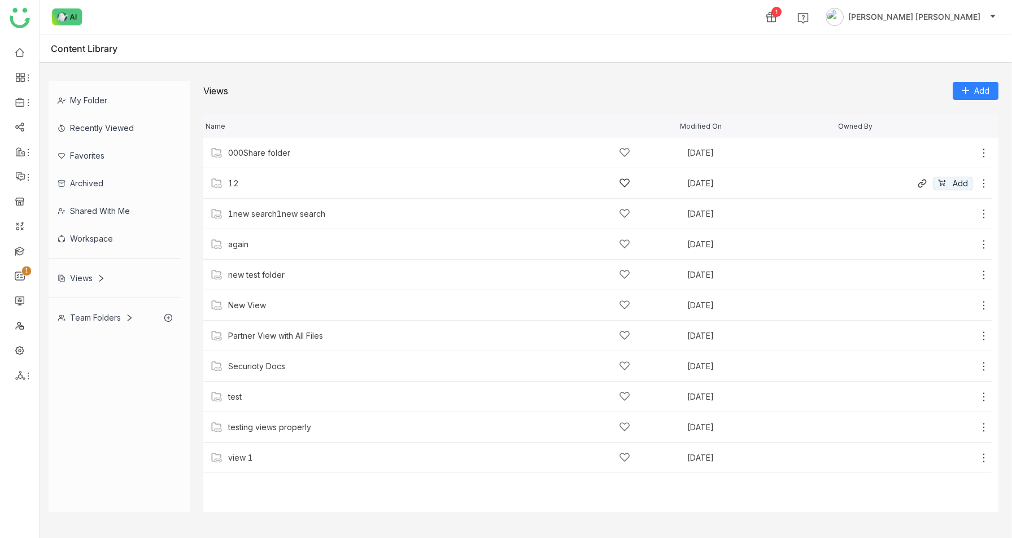
click at [246, 177] on div "12" at bounding box center [429, 183] width 402 height 12
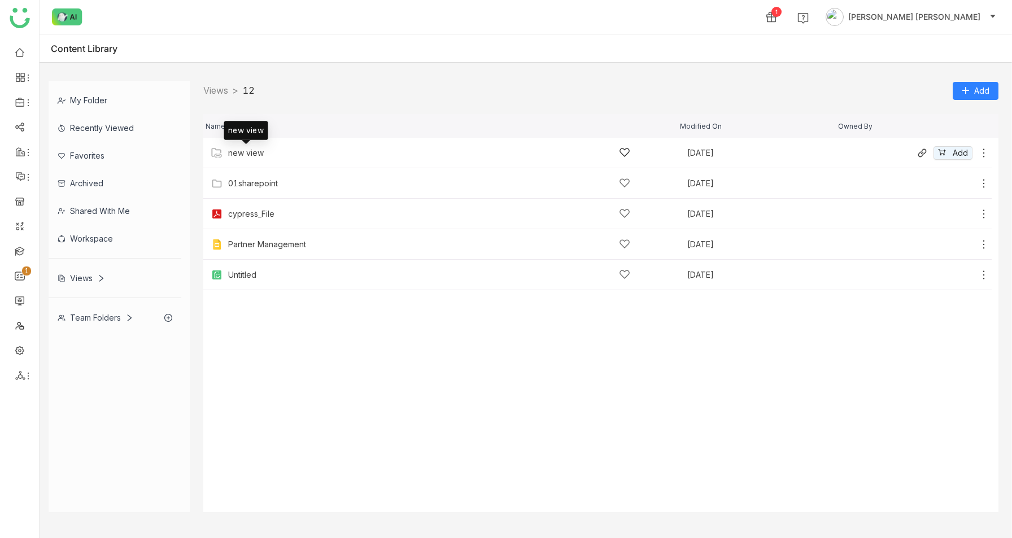
click at [240, 153] on div "new view" at bounding box center [246, 153] width 36 height 9
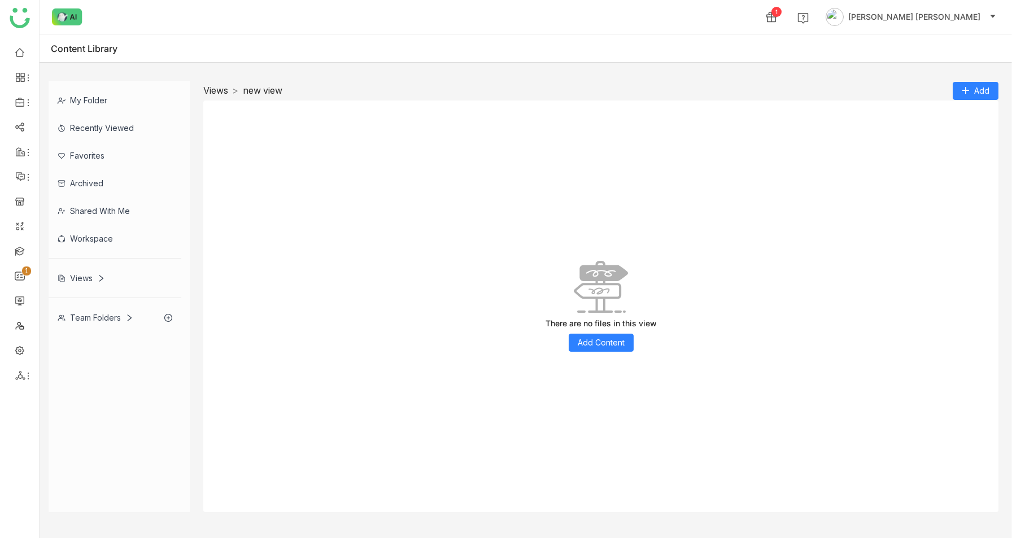
click at [216, 90] on link "Views" at bounding box center [215, 90] width 25 height 11
